Goal: Task Accomplishment & Management: Use online tool/utility

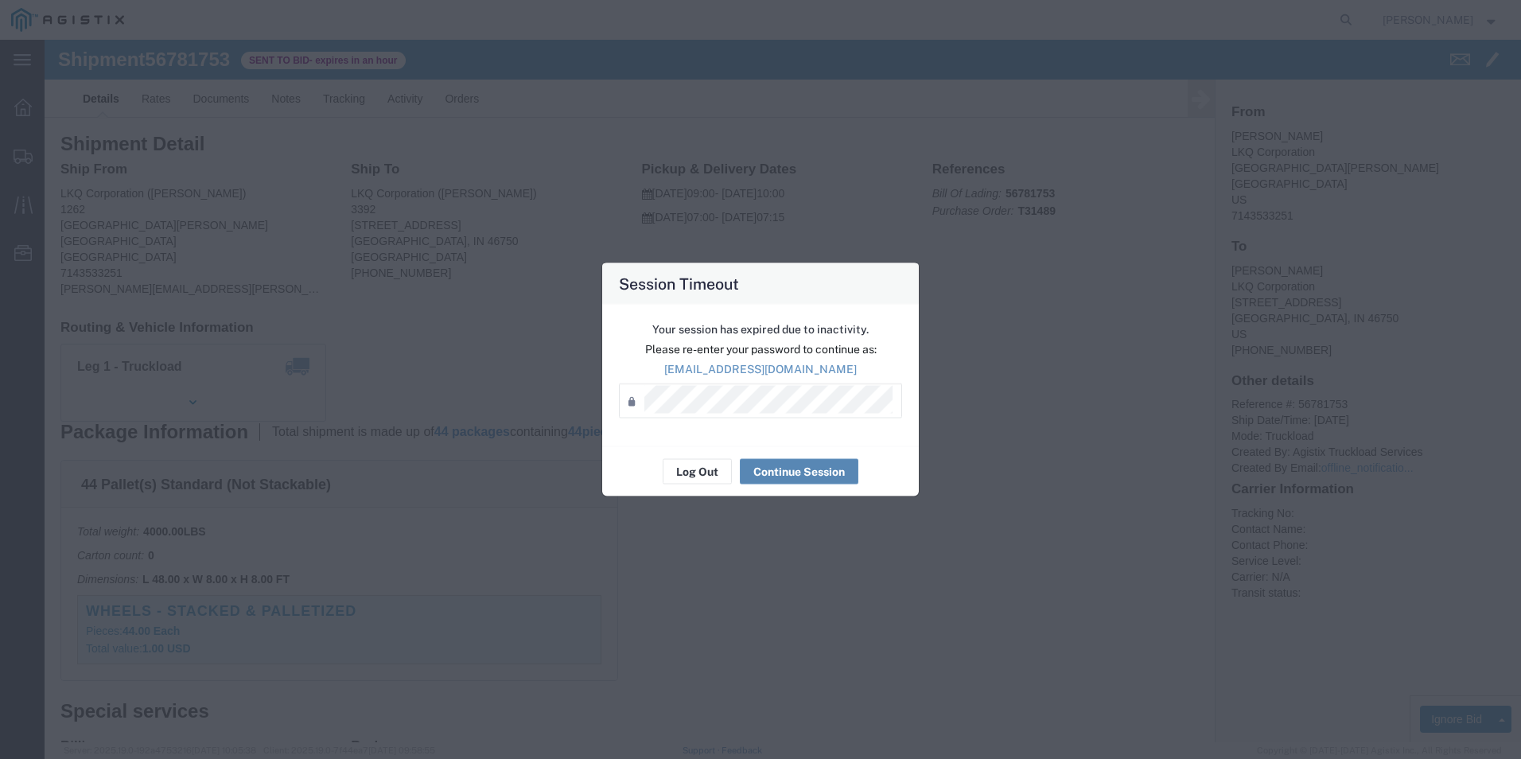
click at [799, 469] on button "Continue Session" at bounding box center [799, 471] width 119 height 25
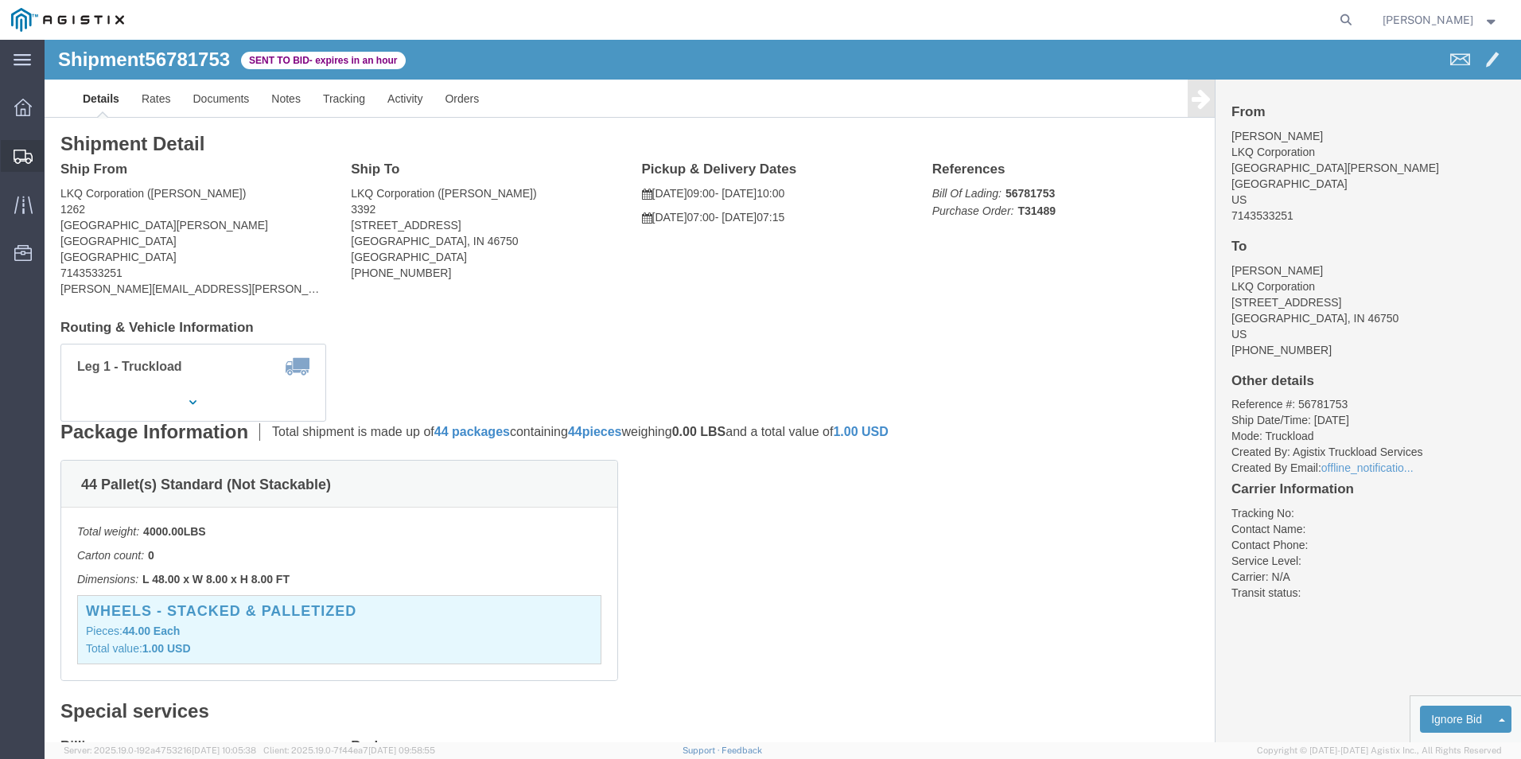
click at [19, 161] on icon at bounding box center [23, 157] width 19 height 14
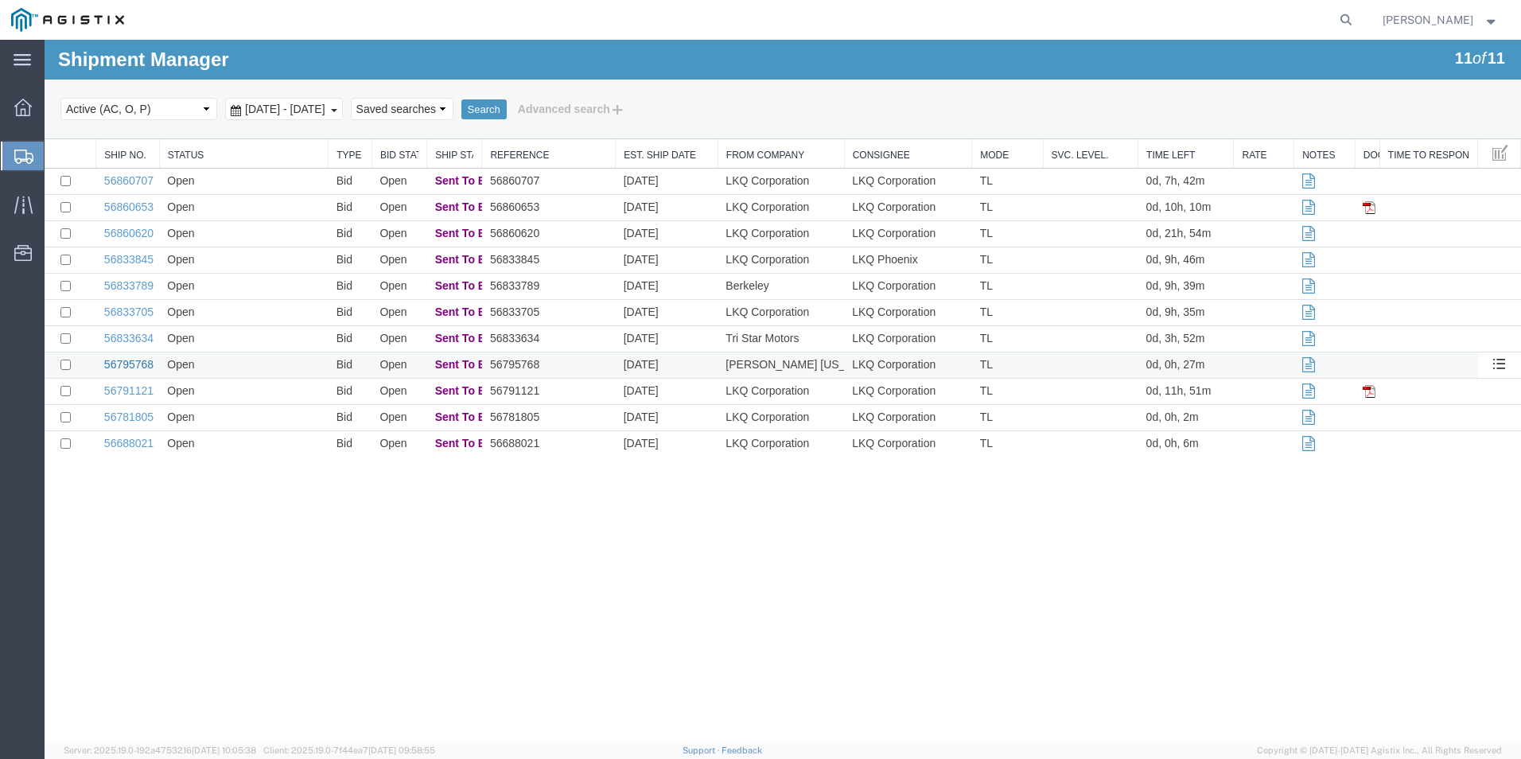
click at [140, 367] on link "56795768" at bounding box center [128, 364] width 49 height 13
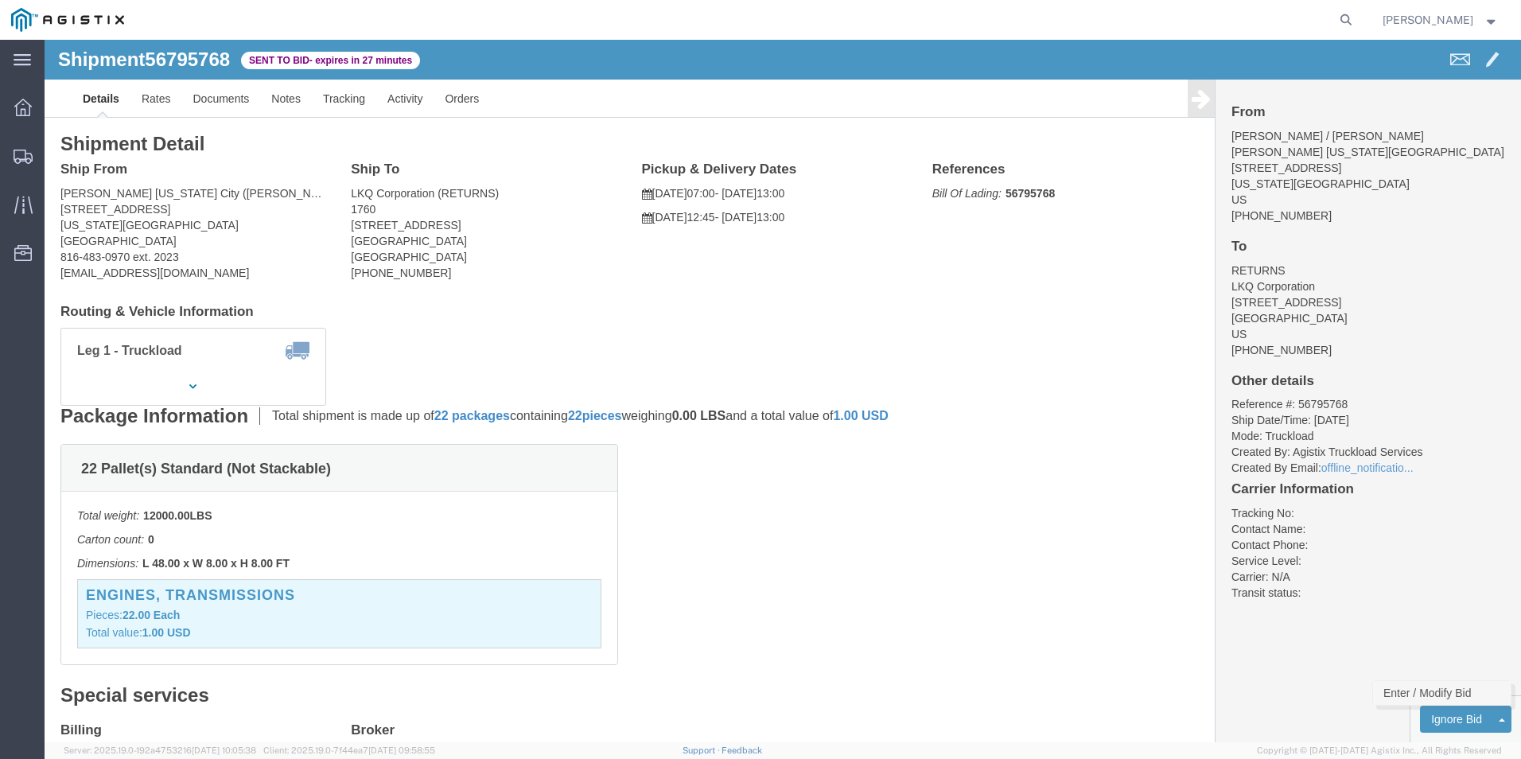
click link "Enter / Modify Bid"
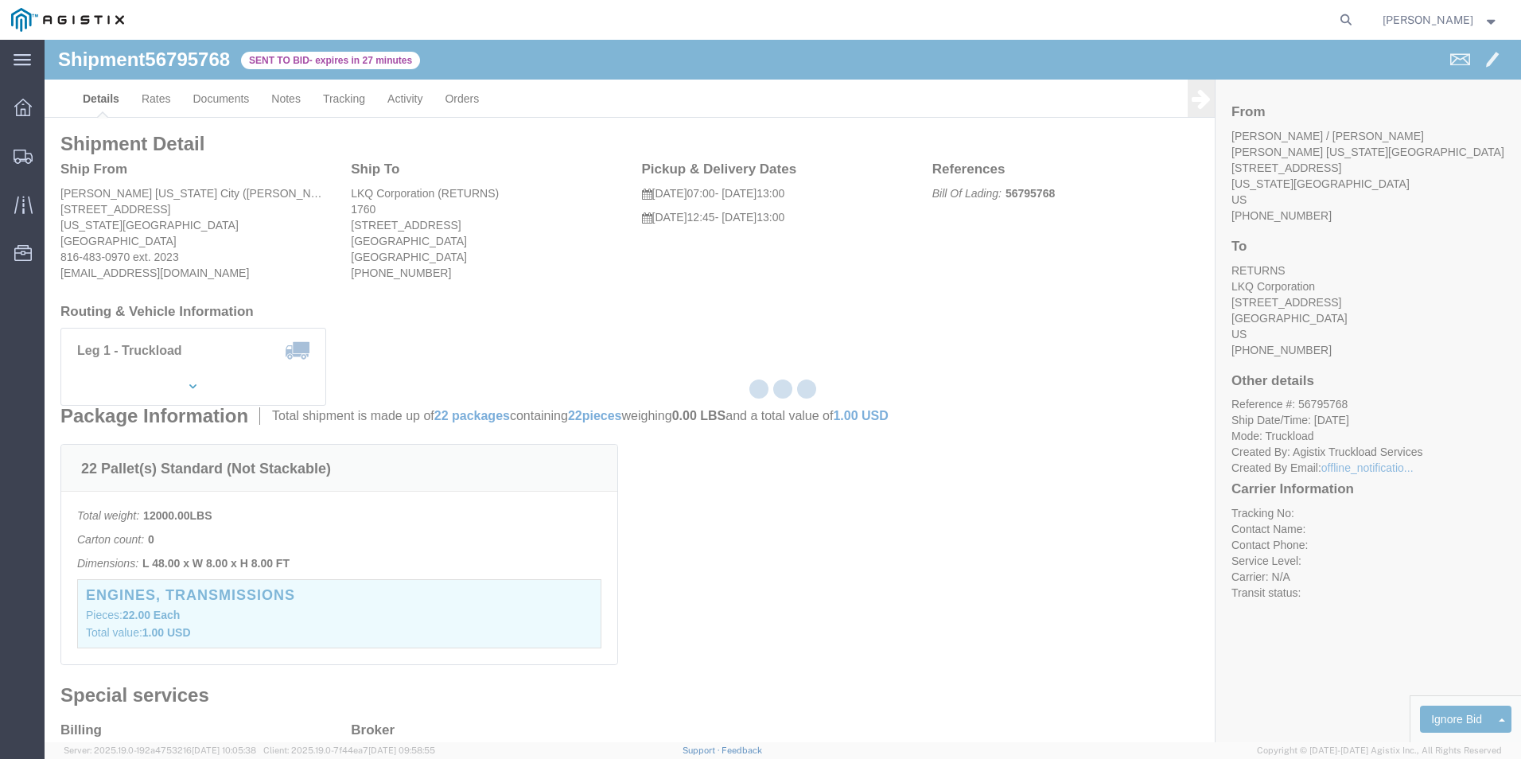
select select "18393"
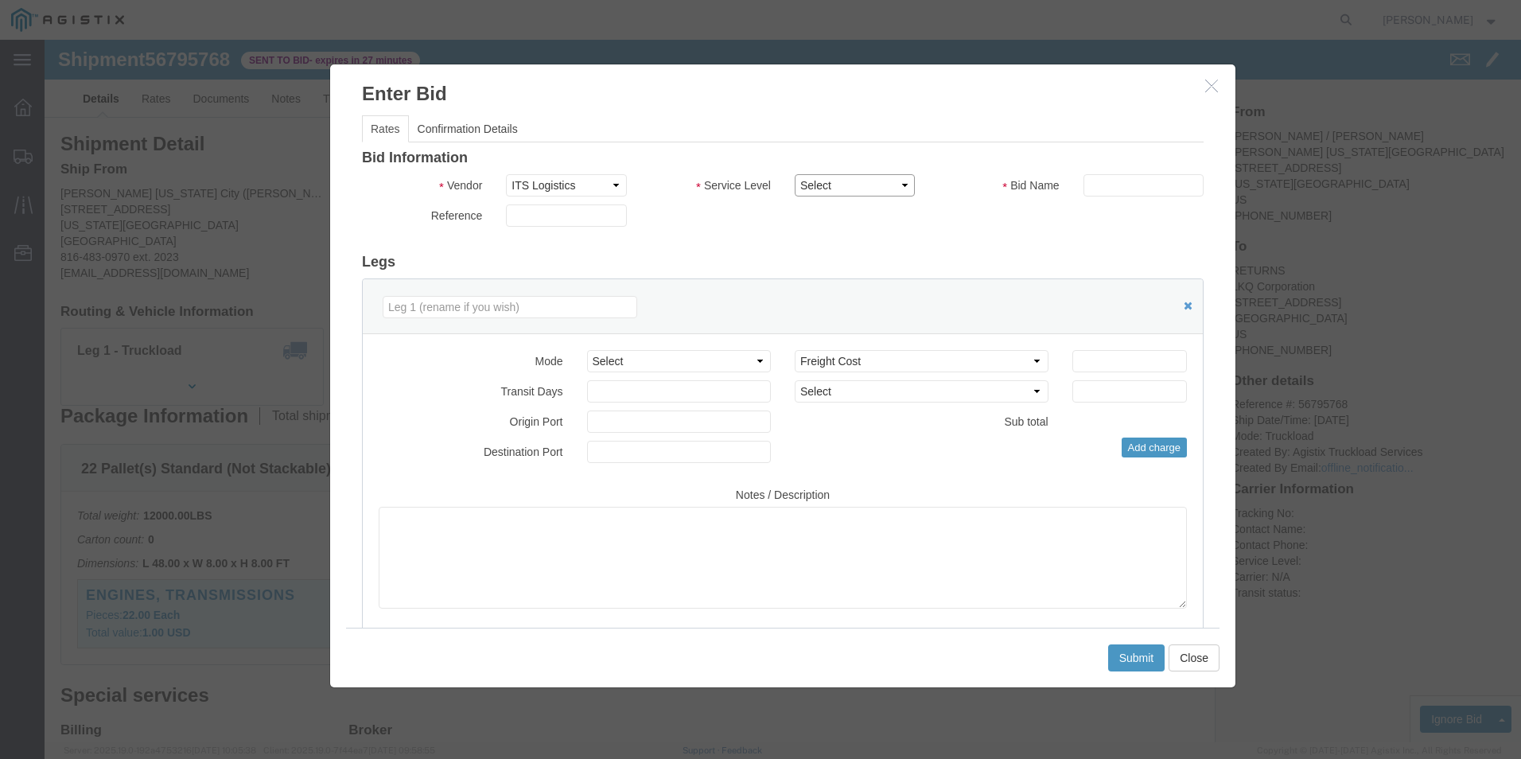
click select "Select Guaranteed Next Day Rail TL Standard 3 - 5 Day"
select select "38971"
click select "Select Guaranteed Next Day Rail TL Standard 3 - 5 Day"
click input "text"
type input "ITS BID"
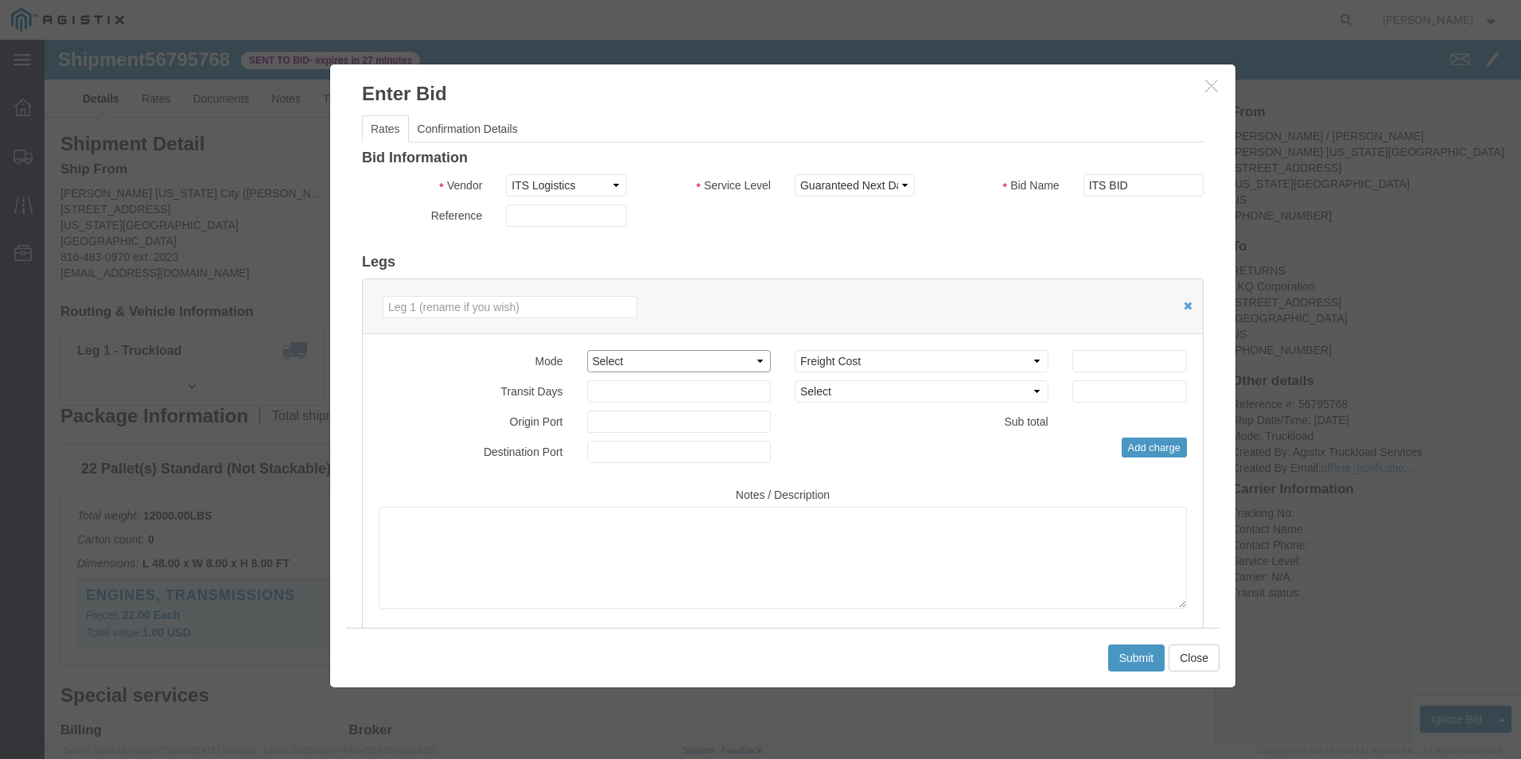
click select "Select Air Less than Truckload Multi-Leg Ocean Freight Rail Small Parcel Truckl…"
select select "TL"
click select "Select Air Less than Truckload Multi-Leg Ocean Freight Rail Small Parcel Truckl…"
click input "number"
type input "1639"
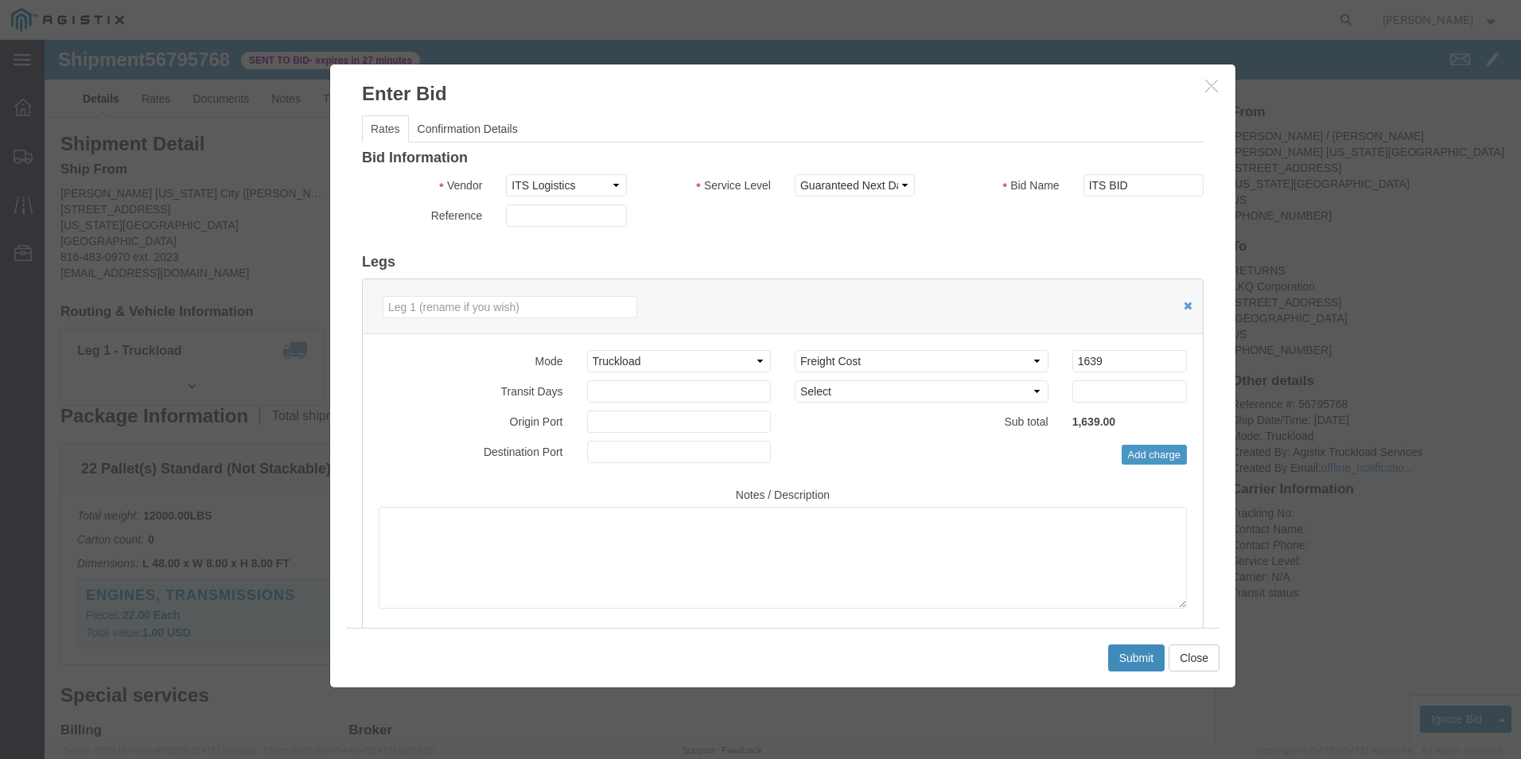
click button "Submit"
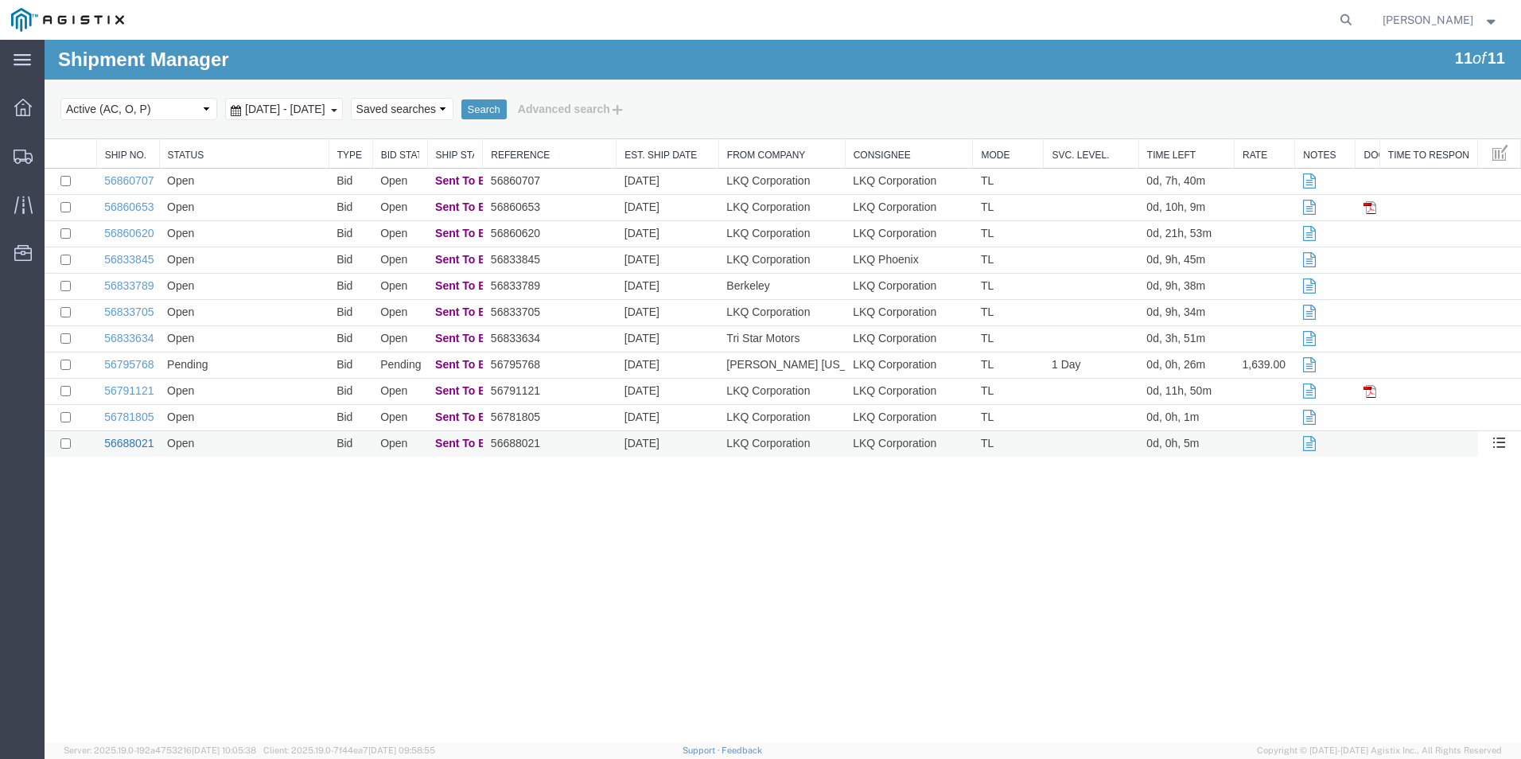
click at [137, 439] on link "56688021" at bounding box center [128, 443] width 49 height 13
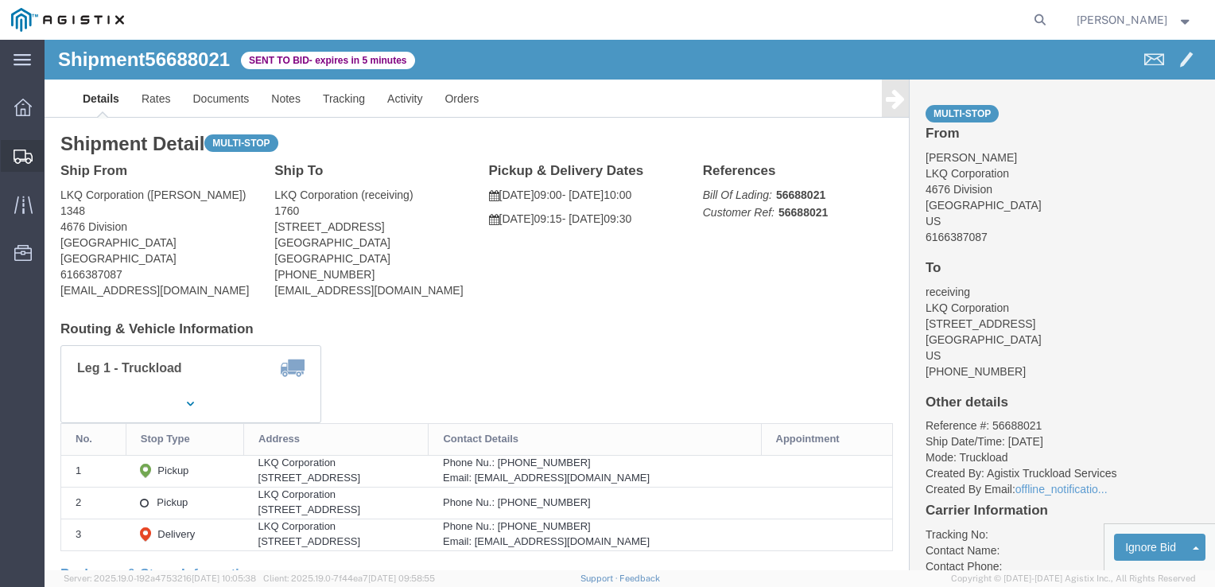
click at [18, 151] on icon at bounding box center [23, 157] width 19 height 14
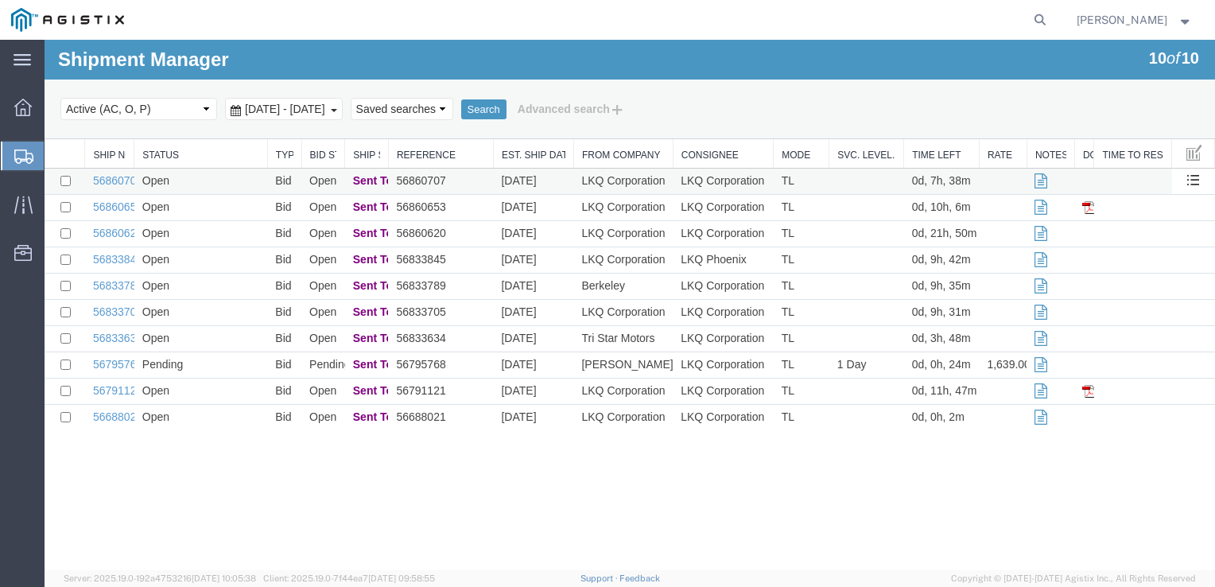
click at [231, 186] on td "Open" at bounding box center [201, 182] width 134 height 26
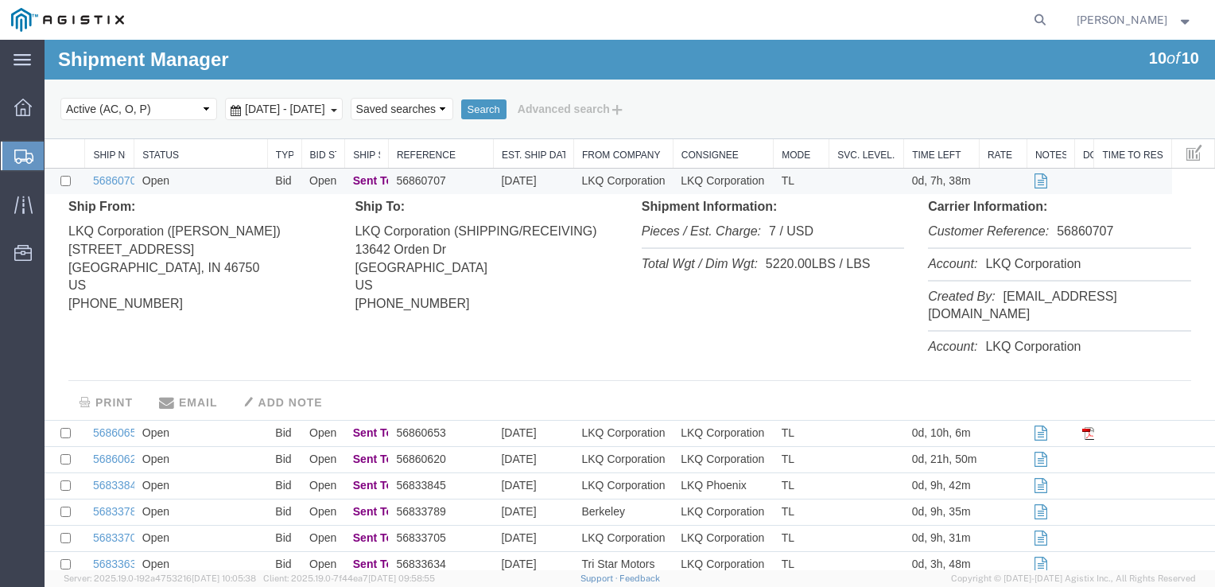
scroll to position [95, 0]
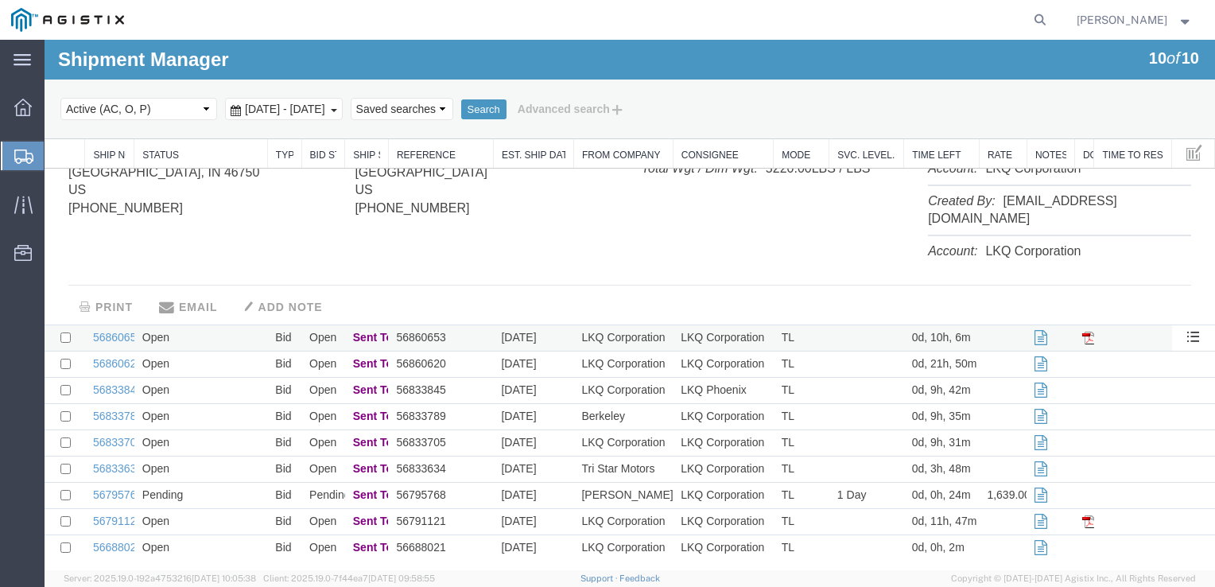
click at [391, 342] on td "56860653" at bounding box center [440, 338] width 105 height 26
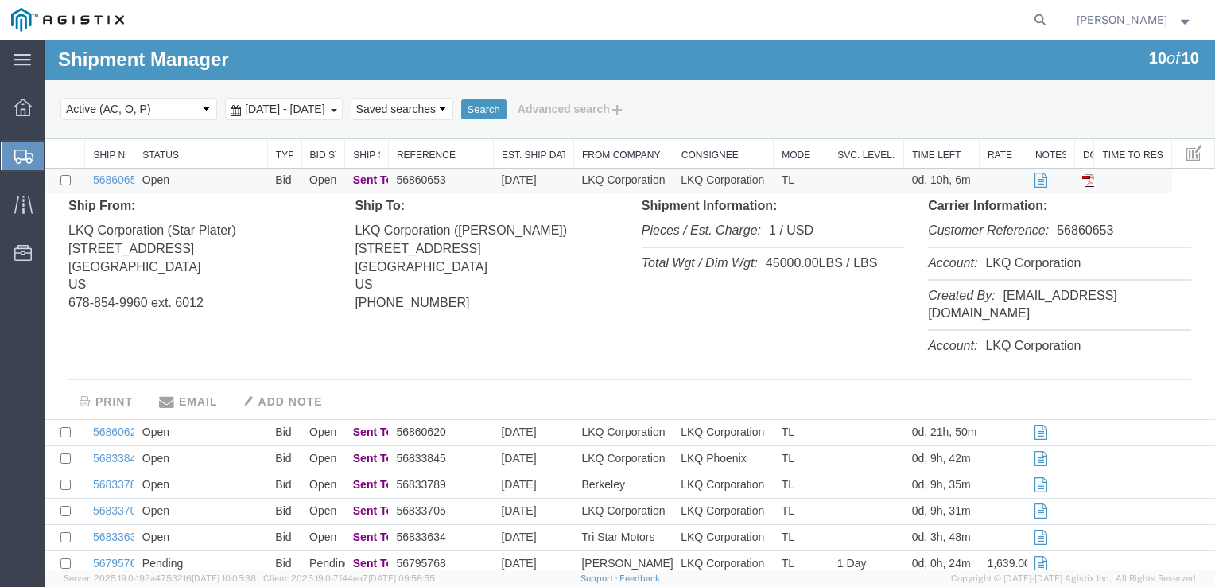
scroll to position [329, 0]
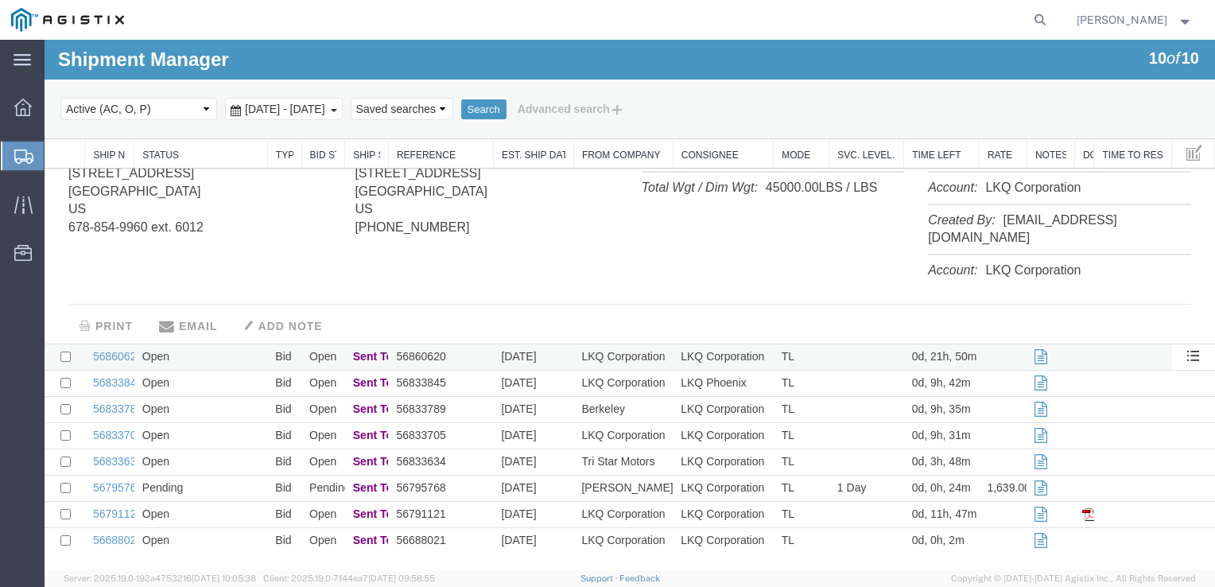
click at [504, 361] on td "[DATE]" at bounding box center [533, 357] width 80 height 26
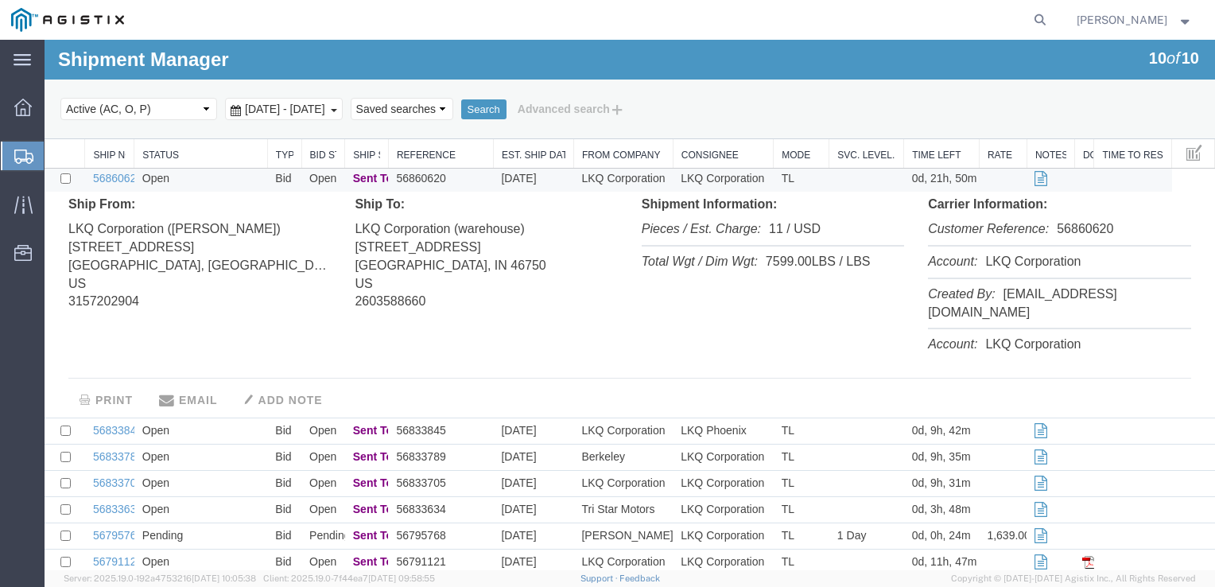
scroll to position [554, 0]
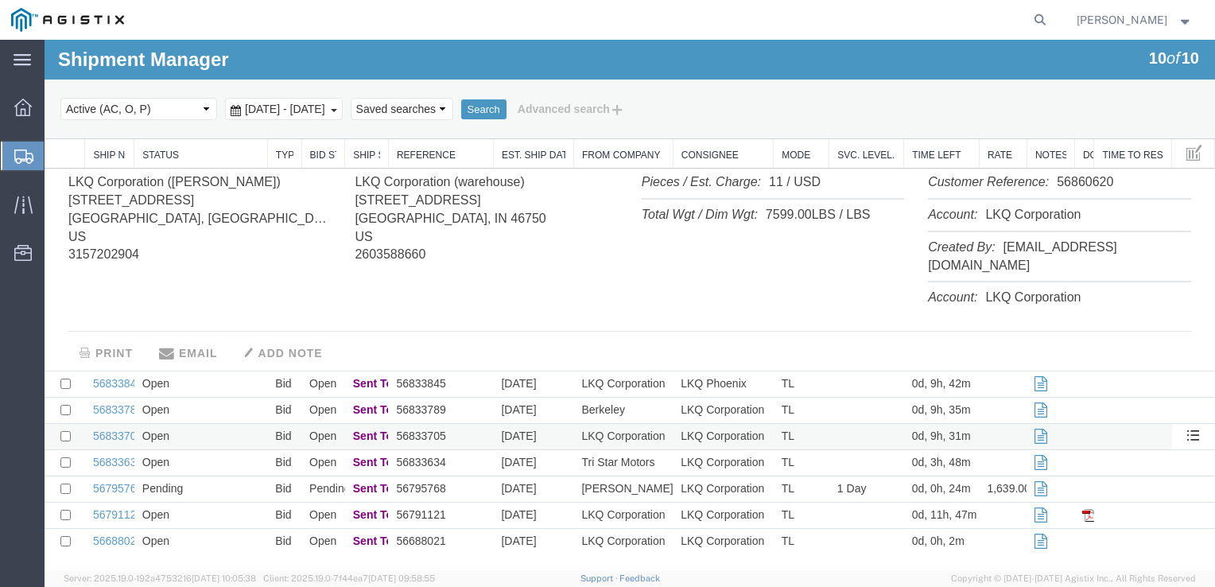
click at [527, 427] on td "[DATE]" at bounding box center [533, 437] width 80 height 26
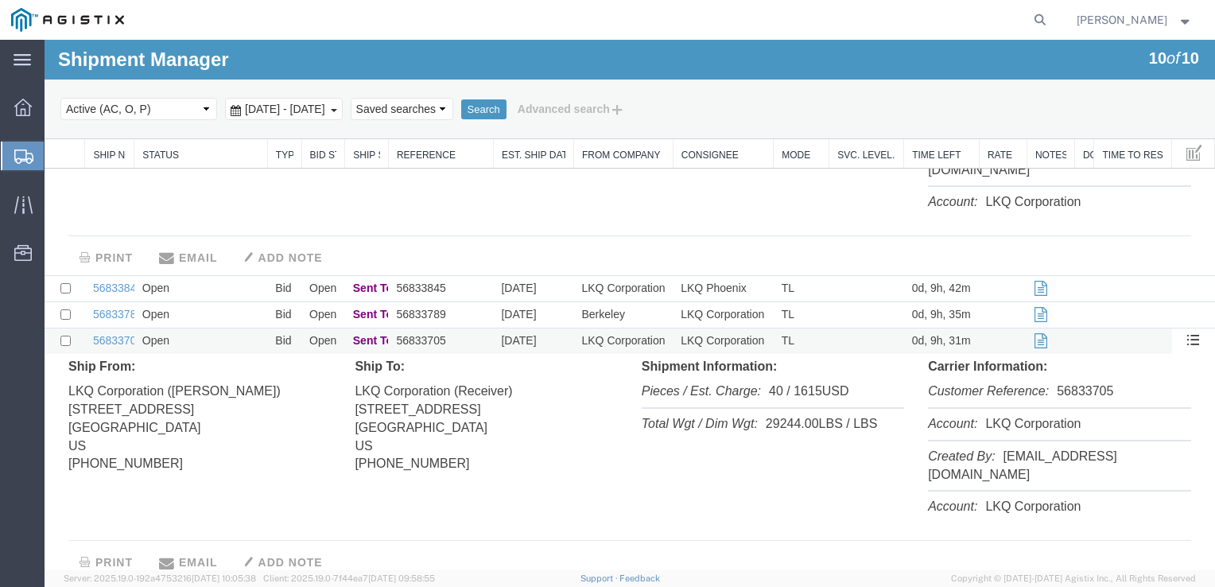
scroll to position [780, 0]
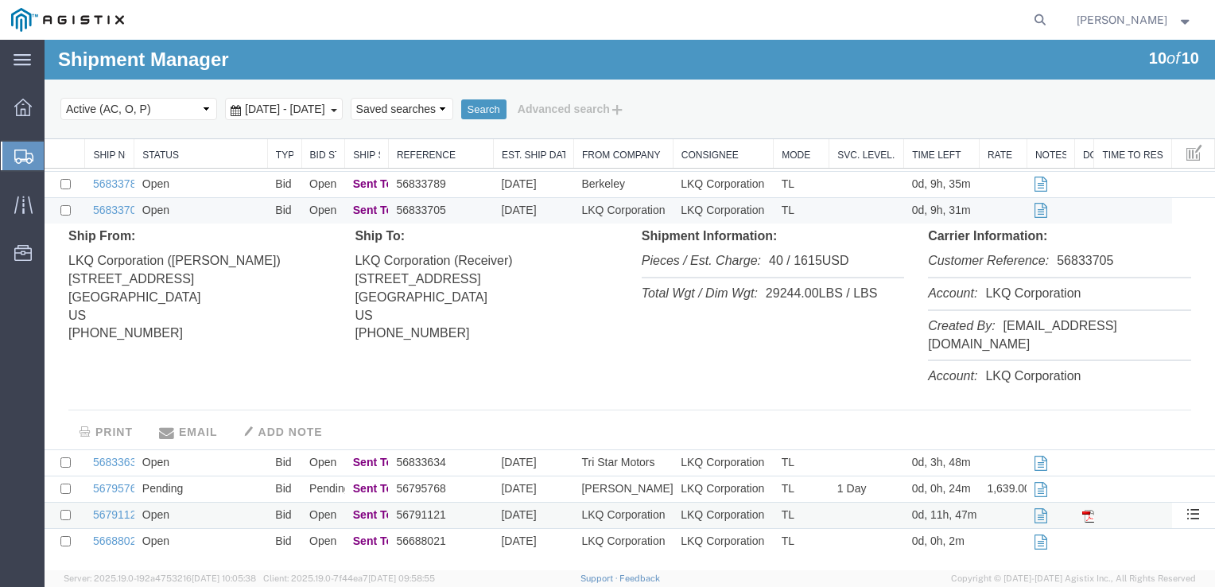
click at [484, 513] on td "56791121" at bounding box center [440, 516] width 105 height 26
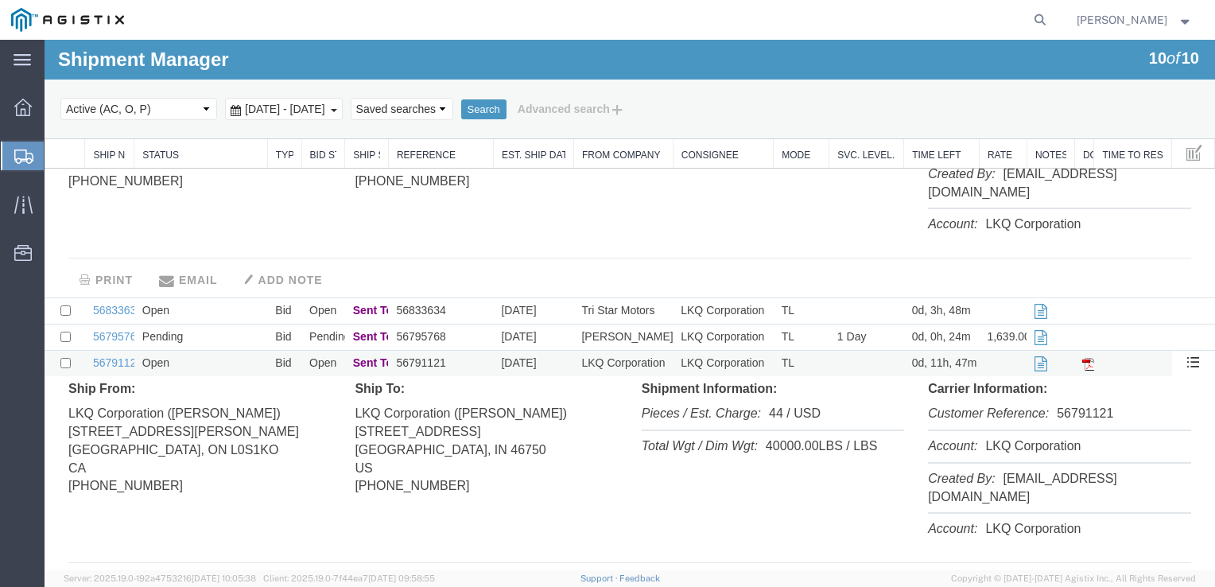
scroll to position [1004, 0]
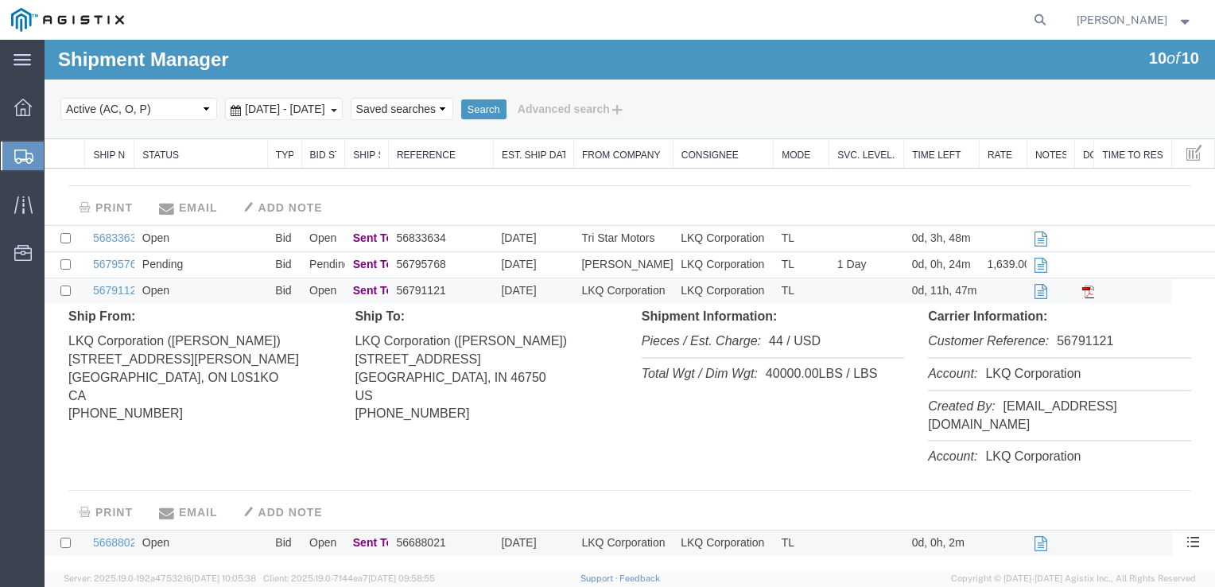
click at [475, 545] on td "56688021" at bounding box center [440, 544] width 105 height 26
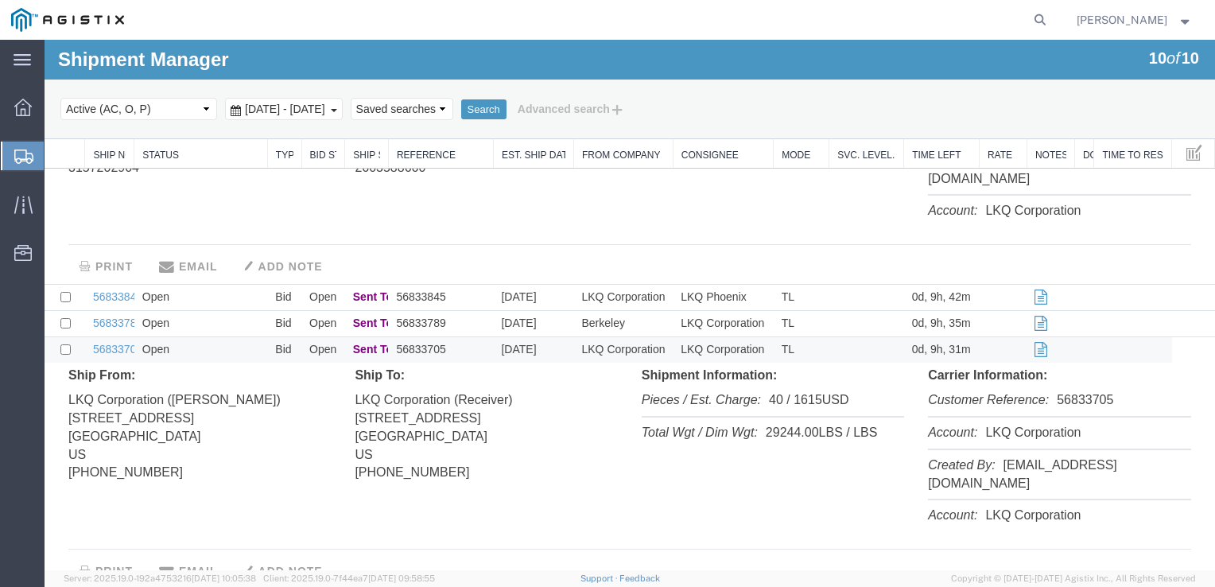
scroll to position [638, 0]
click at [498, 324] on td "[DATE]" at bounding box center [533, 326] width 80 height 26
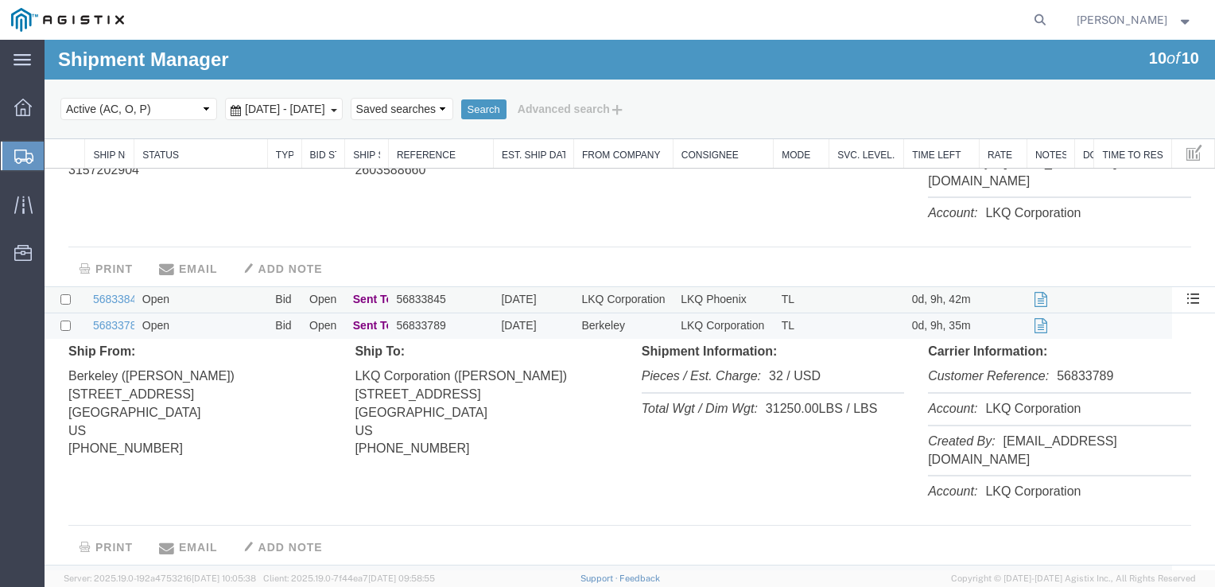
click at [462, 288] on td "56833845" at bounding box center [440, 300] width 105 height 26
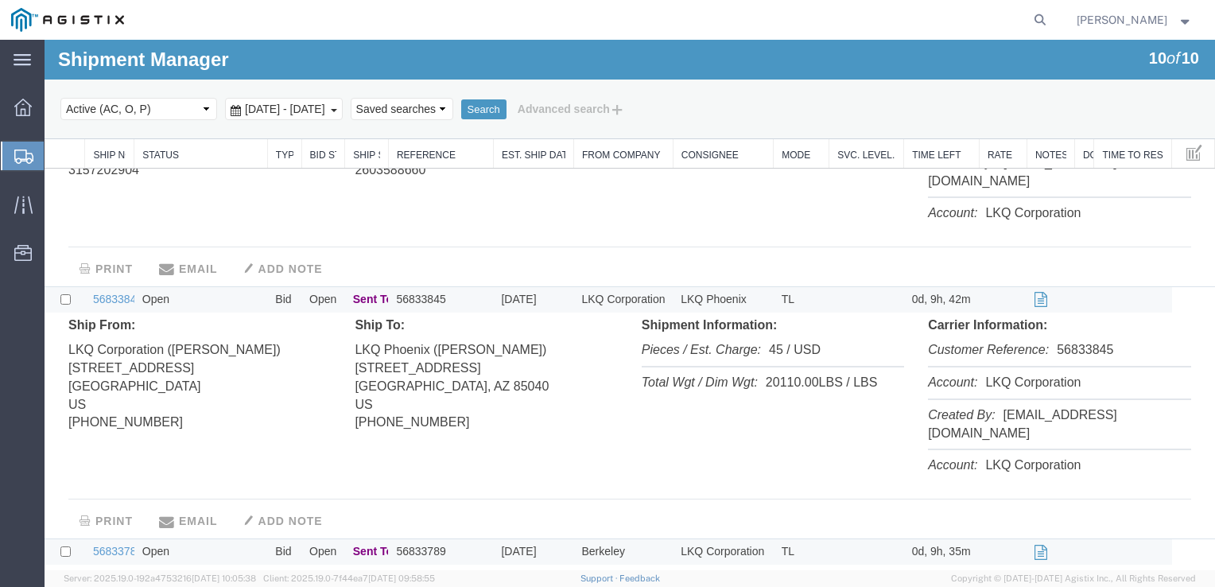
click at [523, 438] on div "Ship To: LKQ Phoenix ([PERSON_NAME]) [STREET_ADDRESS] [PHONE_NUMBER]" at bounding box center [486, 382] width 286 height 131
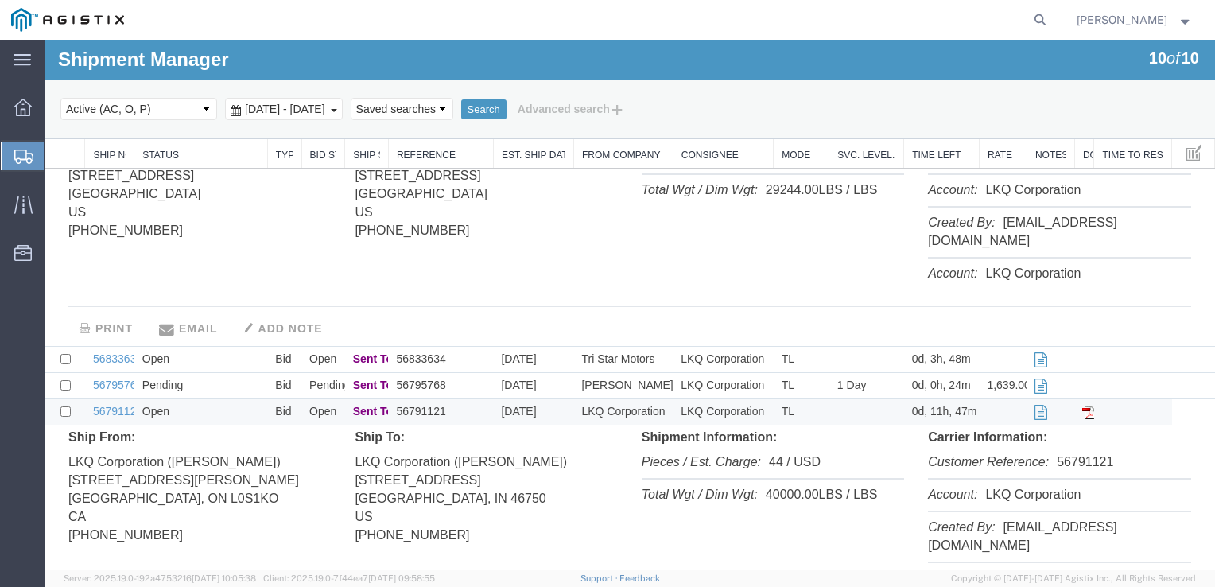
scroll to position [1336, 0]
click at [700, 353] on td "LKQ Corporation" at bounding box center [723, 359] width 101 height 26
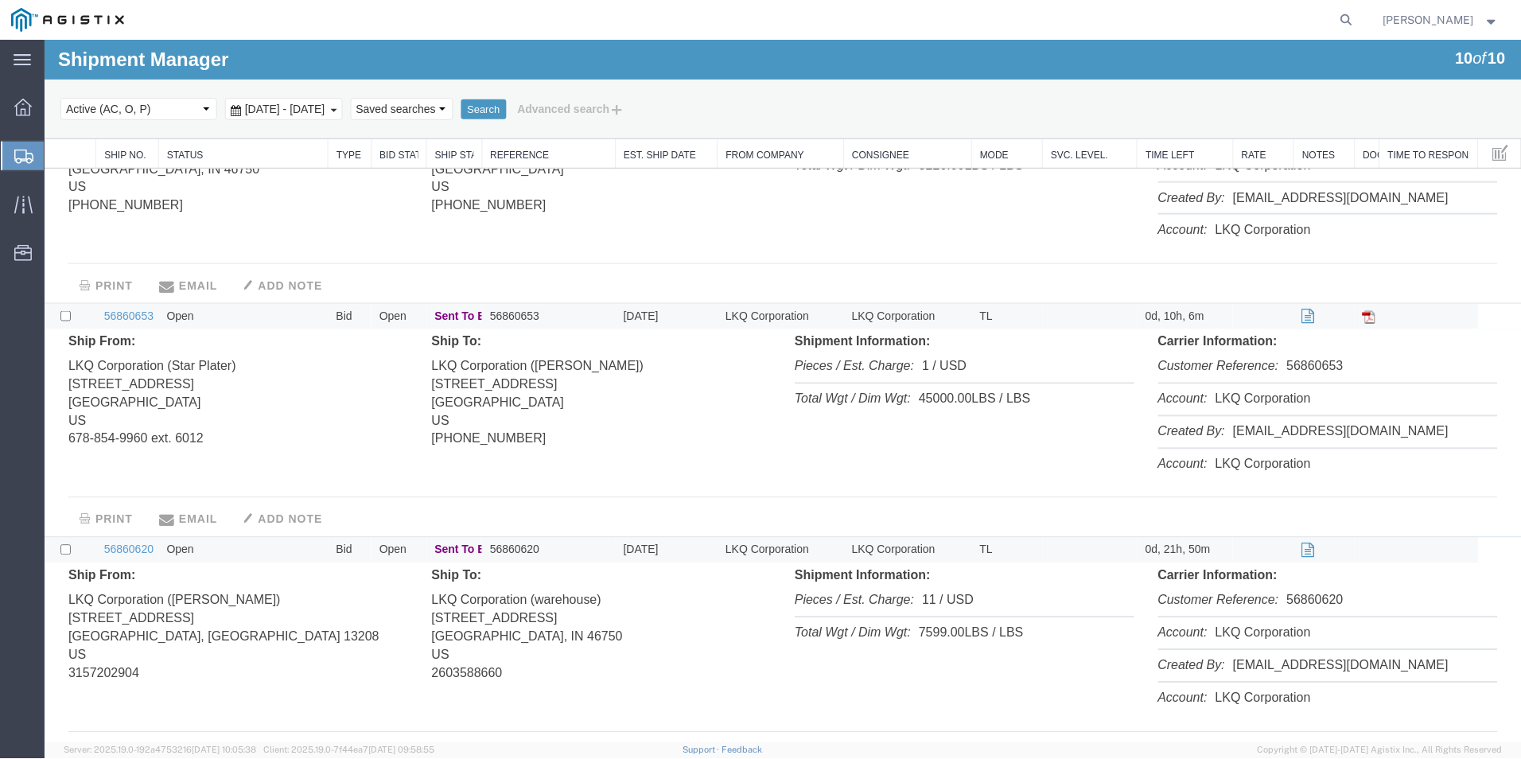
scroll to position [99, 0]
click at [620, 242] on div "Ship From: LKQ Corporation ([PERSON_NAME]) [STREET_ADDRESS] [PHONE_NUMBER] Ship…" at bounding box center [783, 173] width 1468 height 148
click at [1388, 281] on div "PRINT EMAIL ADD NOTE" at bounding box center [782, 281] width 1429 height 36
click at [1360, 112] on div "Select status Active (AC, O, P) All Approved Awaiting Confirmation (AC) Booked …" at bounding box center [782, 108] width 1445 height 27
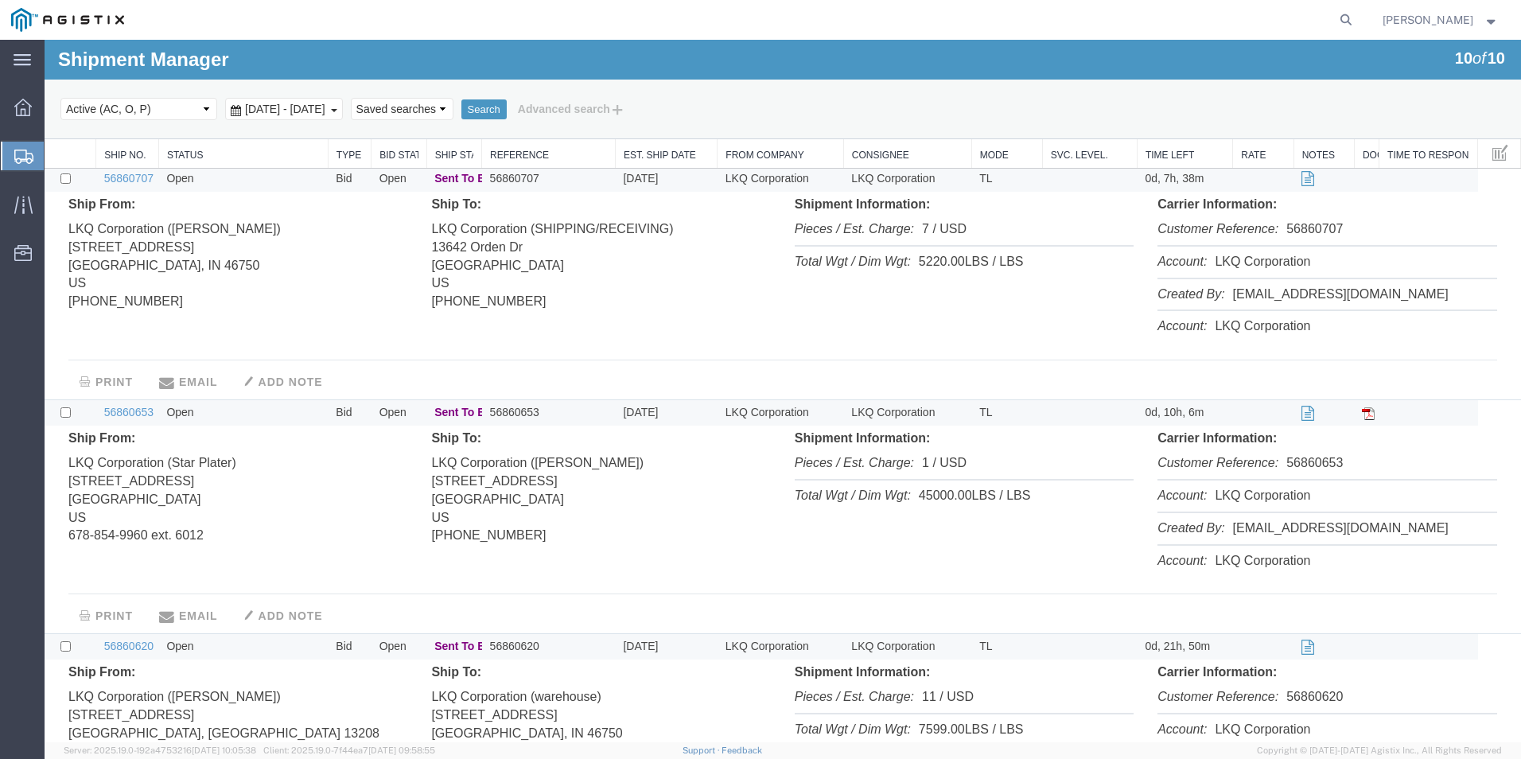
scroll to position [0, 0]
